Goal: Transaction & Acquisition: Subscribe to service/newsletter

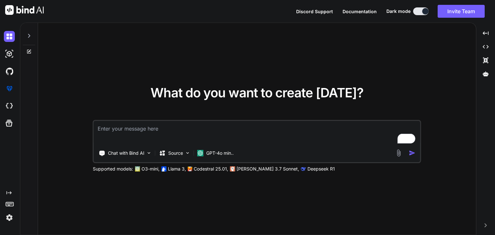
click at [8, 219] on img at bounding box center [9, 217] width 11 height 11
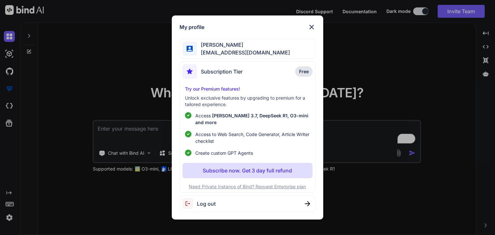
click at [233, 137] on span "Access to Web Search, Code Generator, Article Writer checklist" at bounding box center [252, 138] width 114 height 14
click at [233, 167] on p "Subscribe now. Get 3 day full refund" at bounding box center [247, 171] width 89 height 8
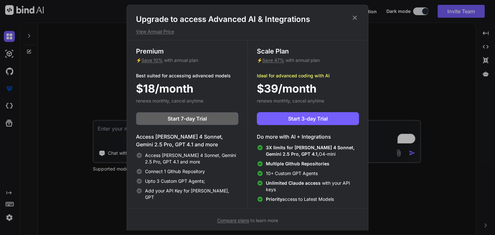
click at [354, 17] on icon at bounding box center [354, 17] width 7 height 7
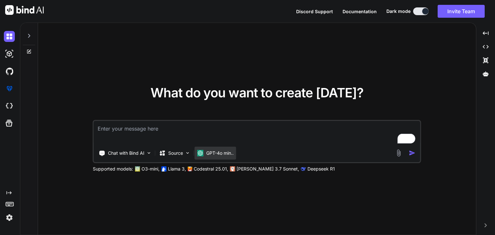
click at [233, 153] on p "GPT-4o min.." at bounding box center [219, 153] width 27 height 6
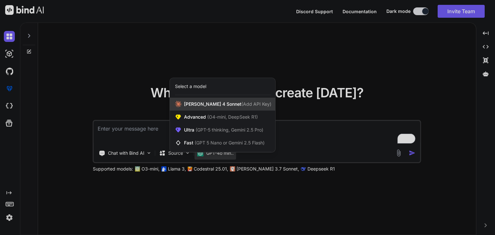
click at [207, 107] on span "[PERSON_NAME] 4 Sonnet (Add API Key)" at bounding box center [227, 104] width 87 height 6
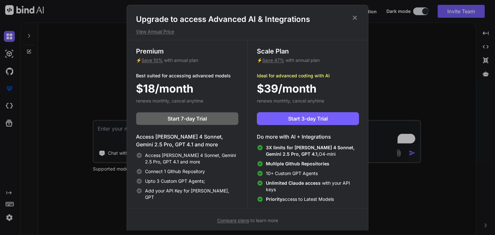
click at [356, 17] on icon at bounding box center [355, 17] width 4 height 4
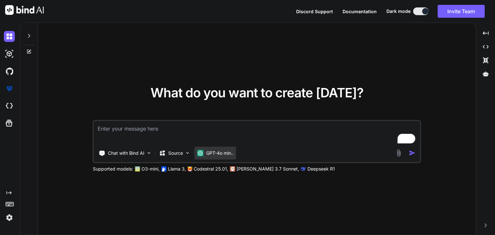
click at [222, 157] on div "GPT-4o min.." at bounding box center [216, 153] width 42 height 13
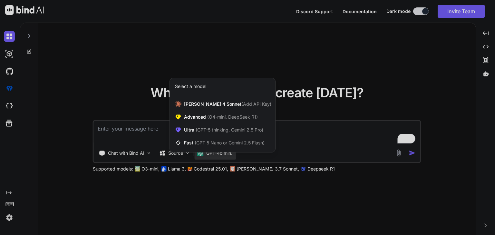
click at [297, 64] on div at bounding box center [247, 117] width 495 height 235
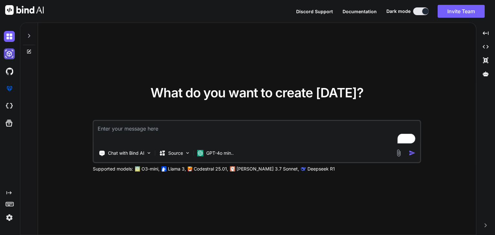
click at [11, 53] on img at bounding box center [9, 53] width 11 height 11
type textarea "x"
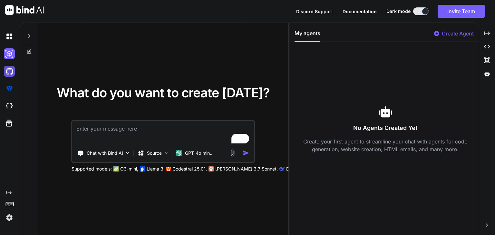
click at [7, 72] on img at bounding box center [9, 71] width 11 height 11
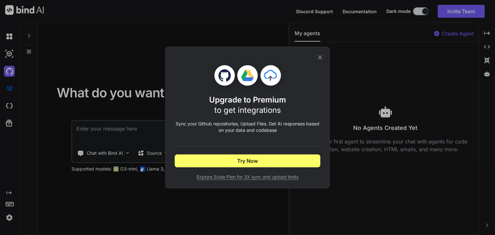
click at [251, 74] on icon at bounding box center [249, 73] width 9 height 7
click at [320, 56] on icon at bounding box center [320, 57] width 7 height 7
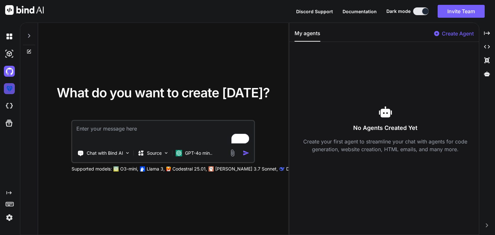
click at [13, 87] on img at bounding box center [9, 88] width 11 height 11
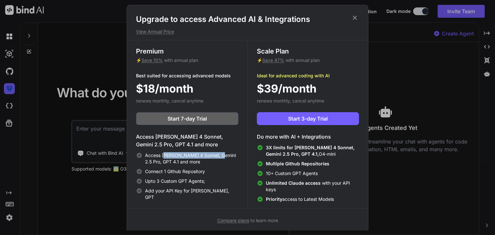
drag, startPoint x: 163, startPoint y: 154, endPoint x: 218, endPoint y: 157, distance: 54.2
click at [218, 157] on span "Access [PERSON_NAME] 4 Sonnet, Gemini 2.5 Pro, GPT 4.1 and more" at bounding box center [192, 158] width 94 height 13
click at [217, 162] on span "Access [PERSON_NAME] 4 Sonnet, Gemini 2.5 Pro, GPT 4.1 and more" at bounding box center [192, 158] width 94 height 13
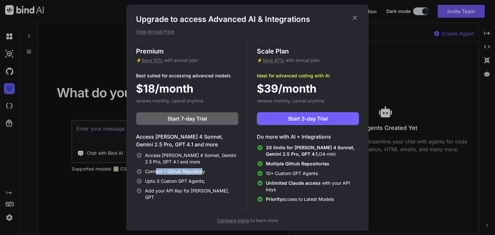
drag, startPoint x: 156, startPoint y: 173, endPoint x: 202, endPoint y: 173, distance: 46.4
click at [202, 173] on span "Connect 1 Github Repository" at bounding box center [175, 171] width 60 height 6
click at [175, 185] on div "Access [PERSON_NAME] 4 Sonnet, Gemini 2.5 Pro, GPT 4.1 and more Connect 1 Githu…" at bounding box center [187, 176] width 103 height 48
drag, startPoint x: 143, startPoint y: 180, endPoint x: 220, endPoint y: 179, distance: 77.1
click at [220, 179] on div "Upto 3 Custom GPT Agents;" at bounding box center [187, 181] width 103 height 6
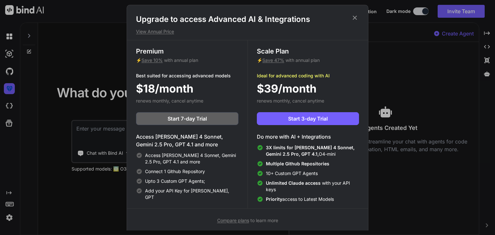
click at [277, 185] on span "Unlimited Claude access" at bounding box center [294, 182] width 56 height 5
click at [358, 16] on icon at bounding box center [354, 17] width 7 height 7
